Goal: Task Accomplishment & Management: Use online tool/utility

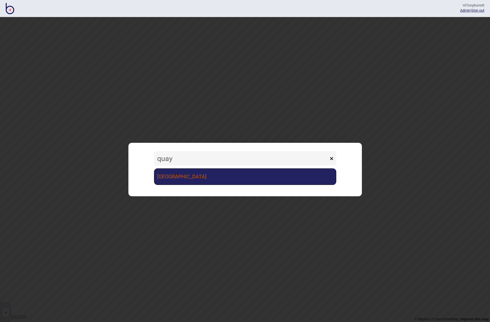
type input "quay"
click at [177, 176] on link "[GEOGRAPHIC_DATA]" at bounding box center [245, 177] width 182 height 17
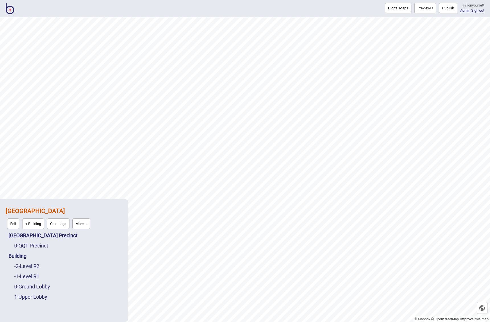
click at [79, 226] on button "More ..." at bounding box center [81, 224] width 18 height 11
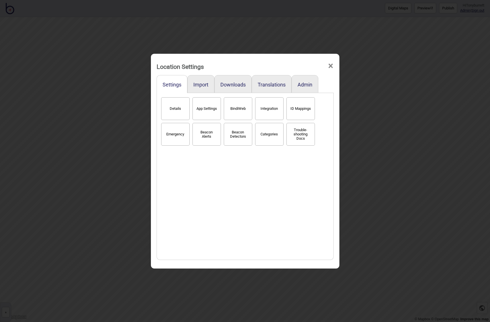
click at [238, 111] on button "BindiWeb" at bounding box center [238, 108] width 28 height 23
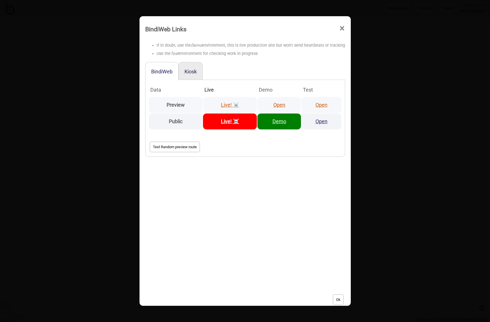
click at [277, 105] on link "Open" at bounding box center [279, 105] width 12 height 6
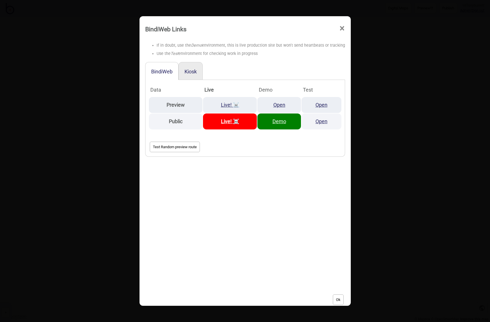
click at [342, 29] on span "×" at bounding box center [342, 28] width 6 height 19
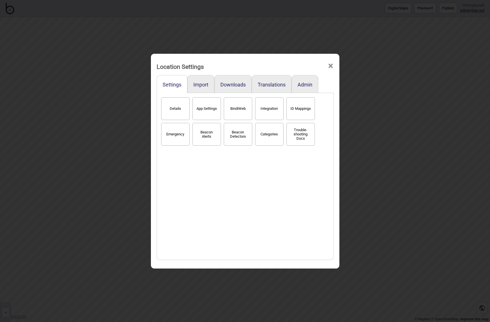
click at [329, 66] on span "×" at bounding box center [331, 66] width 6 height 19
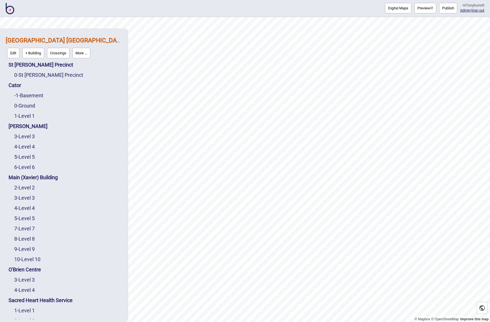
click at [11, 10] on img at bounding box center [10, 8] width 9 height 11
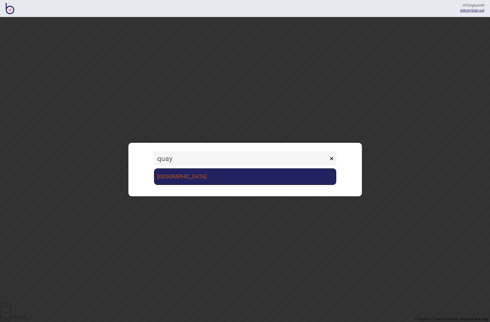
type input "quay"
click at [185, 178] on link "[GEOGRAPHIC_DATA]" at bounding box center [245, 177] width 182 height 17
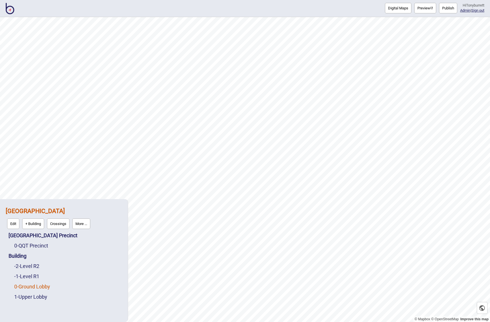
click at [26, 285] on link "0 - Ground Lobby" at bounding box center [32, 287] width 36 height 6
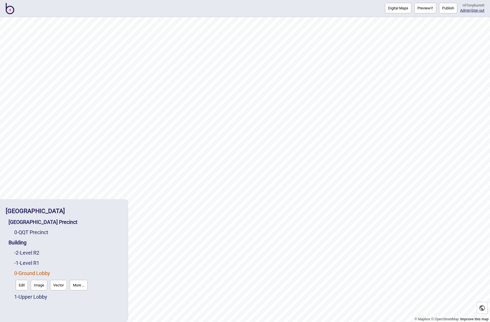
click at [23, 285] on button "Edit" at bounding box center [22, 285] width 12 height 11
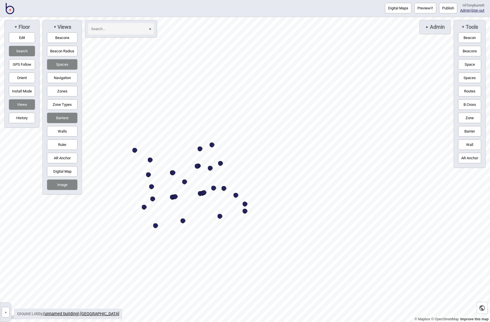
click at [68, 115] on button "Barriers" at bounding box center [62, 118] width 30 height 11
